Goal: Task Accomplishment & Management: Use online tool/utility

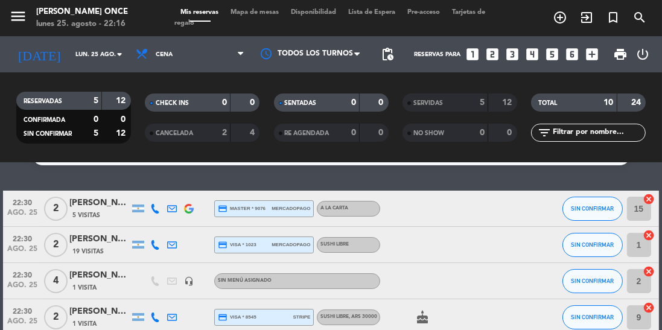
scroll to position [28, 0]
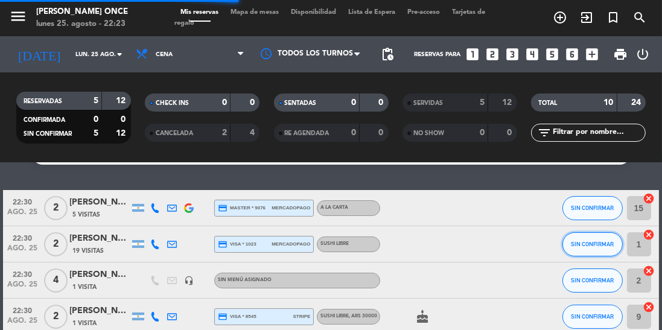
click at [587, 241] on span "SIN CONFIRMAR" at bounding box center [592, 244] width 43 height 7
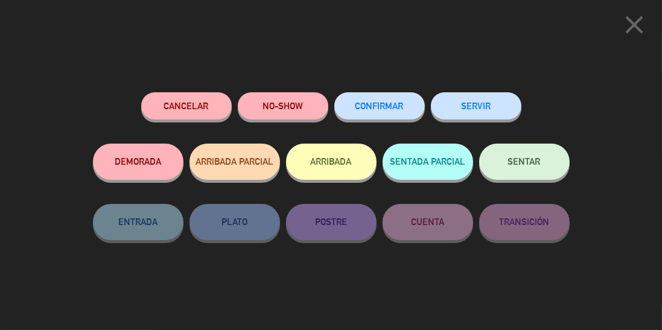
click at [475, 111] on button "SERVIR" at bounding box center [476, 105] width 91 height 27
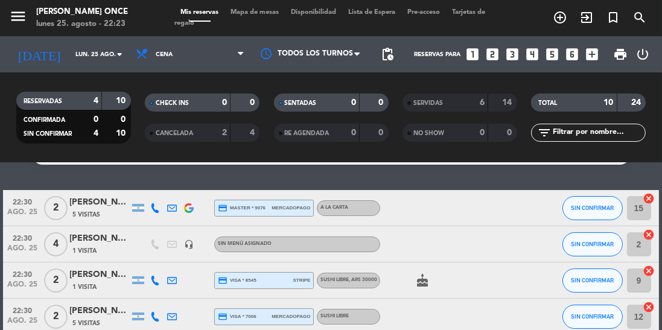
click at [531, 310] on div "22:30 ago. 25 2 [PERSON_NAME] 5 Visitas credit_card visa * 7006 mercadopago Sus…" at bounding box center [330, 317] width 655 height 36
click at [603, 317] on span "SIN CONFIRMAR" at bounding box center [592, 316] width 43 height 7
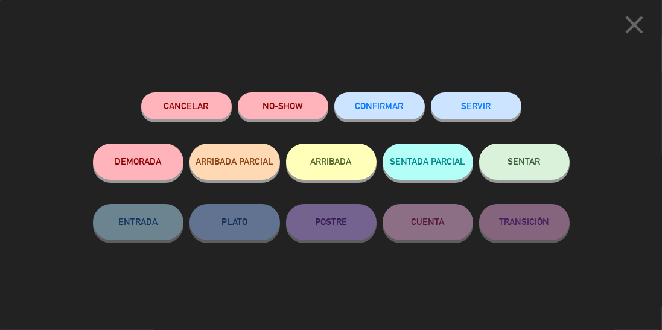
click at [488, 111] on button "SERVIR" at bounding box center [476, 105] width 91 height 27
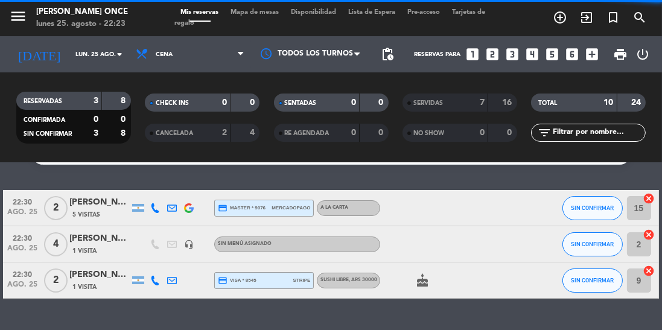
scroll to position [0, 0]
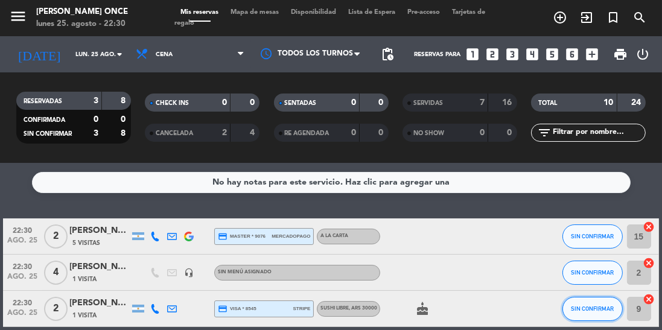
click at [599, 317] on button "SIN CONFIRMAR" at bounding box center [592, 309] width 60 height 24
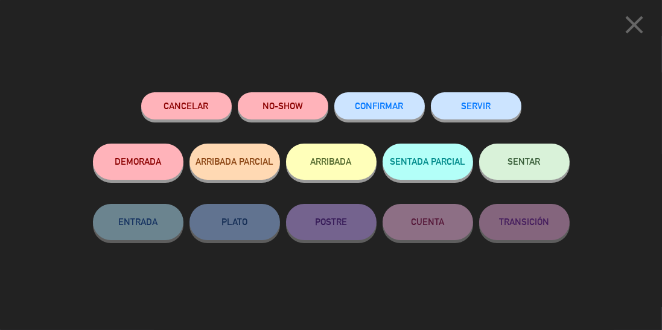
click at [543, 171] on button "SENTAR" at bounding box center [524, 162] width 91 height 36
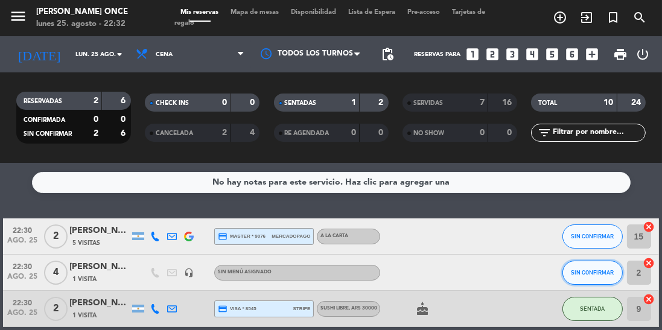
click at [588, 279] on button "SIN CONFIRMAR" at bounding box center [592, 273] width 60 height 24
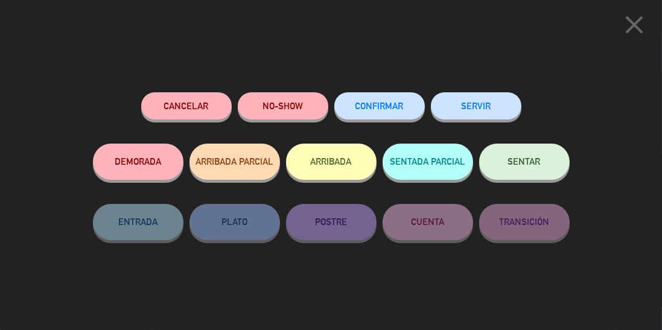
click at [529, 157] on button "SENTAR" at bounding box center [524, 162] width 91 height 36
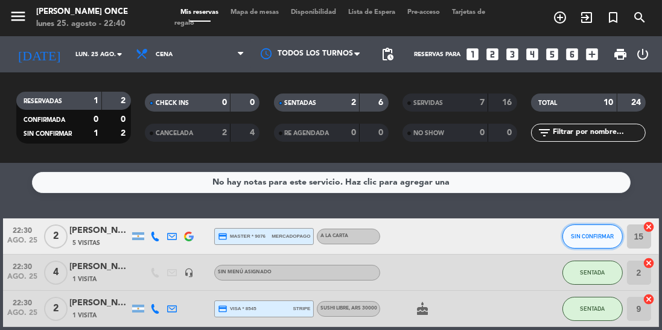
click at [598, 240] on button "SIN CONFIRMAR" at bounding box center [592, 237] width 60 height 24
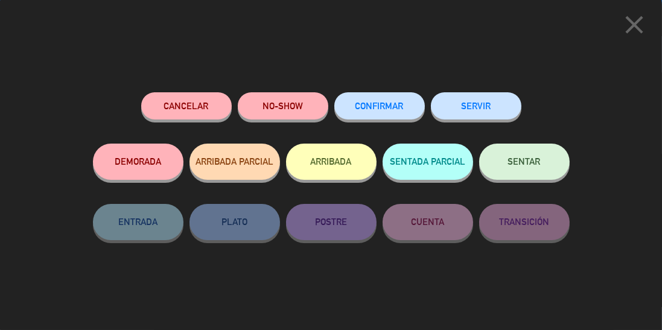
click at [540, 165] on span "SENTAR" at bounding box center [524, 161] width 33 height 10
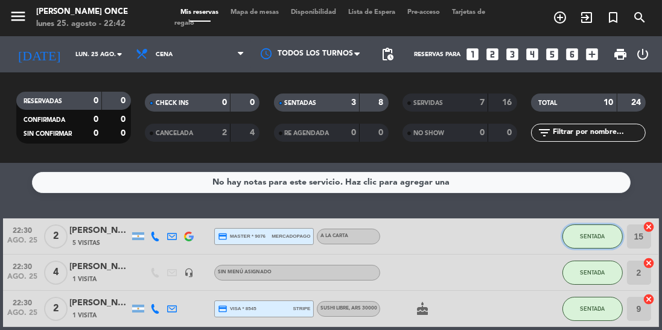
click at [594, 234] on span "SENTADA" at bounding box center [592, 236] width 25 height 7
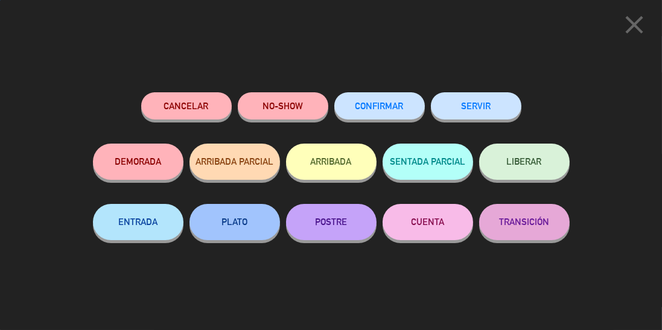
click at [480, 107] on button "SERVIR" at bounding box center [476, 105] width 91 height 27
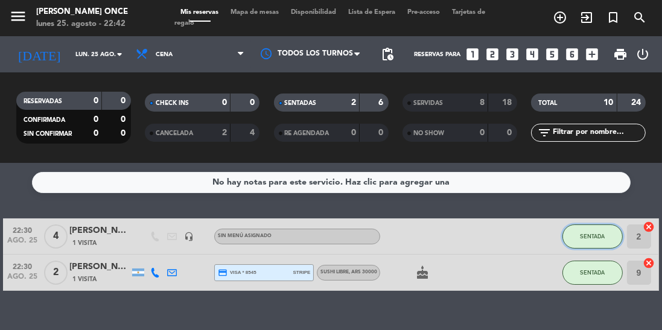
click at [591, 240] on button "SENTADA" at bounding box center [592, 237] width 60 height 24
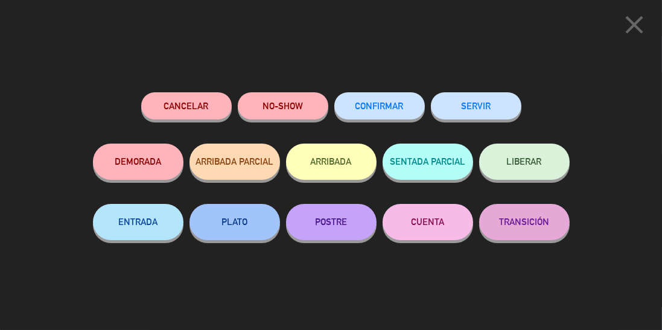
click at [487, 110] on button "SERVIR" at bounding box center [476, 105] width 91 height 27
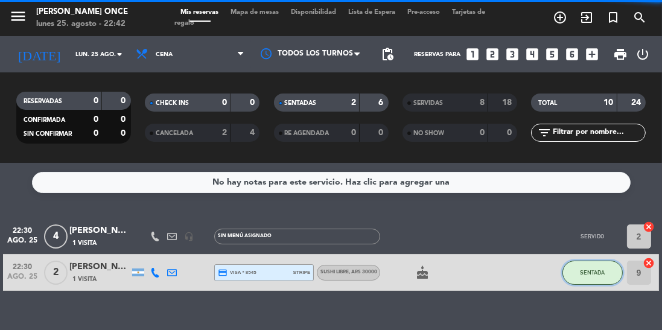
click at [600, 271] on span "SENTADA" at bounding box center [592, 272] width 25 height 7
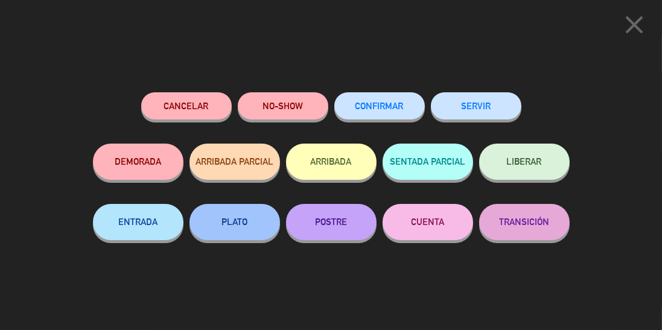
click at [500, 109] on button "SERVIR" at bounding box center [476, 105] width 91 height 27
